Goal: Find specific page/section: Find specific page/section

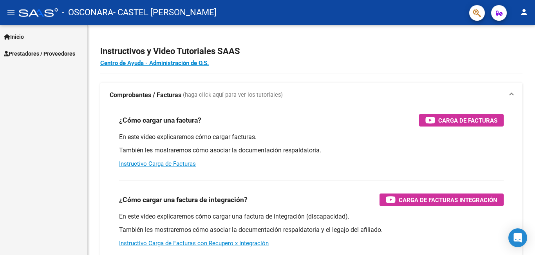
click at [32, 53] on span "Prestadores / Proveedores" at bounding box center [39, 53] width 71 height 9
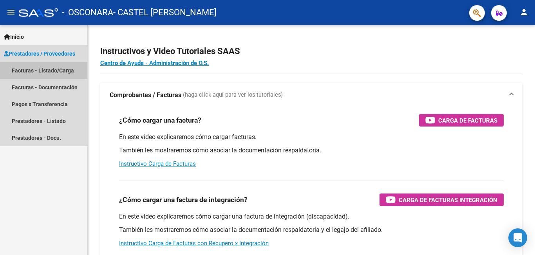
click at [40, 69] on link "Facturas - Listado/Carga" at bounding box center [43, 70] width 87 height 17
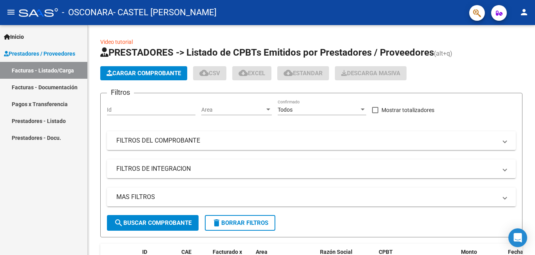
scroll to position [39, 0]
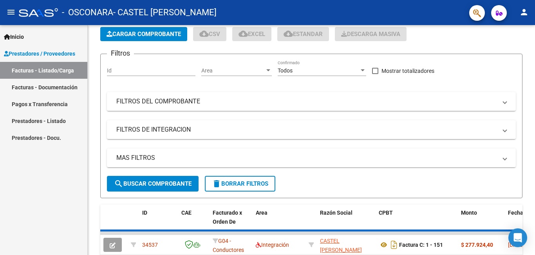
click at [44, 85] on link "Facturas - Documentación" at bounding box center [43, 87] width 87 height 17
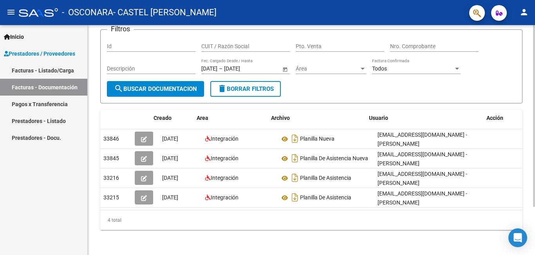
scroll to position [0, 9]
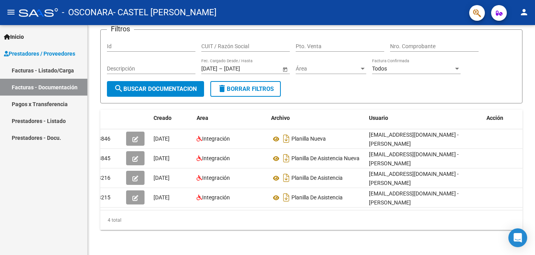
click at [49, 74] on link "Facturas - Listado/Carga" at bounding box center [43, 70] width 87 height 17
